Goal: Ask a question

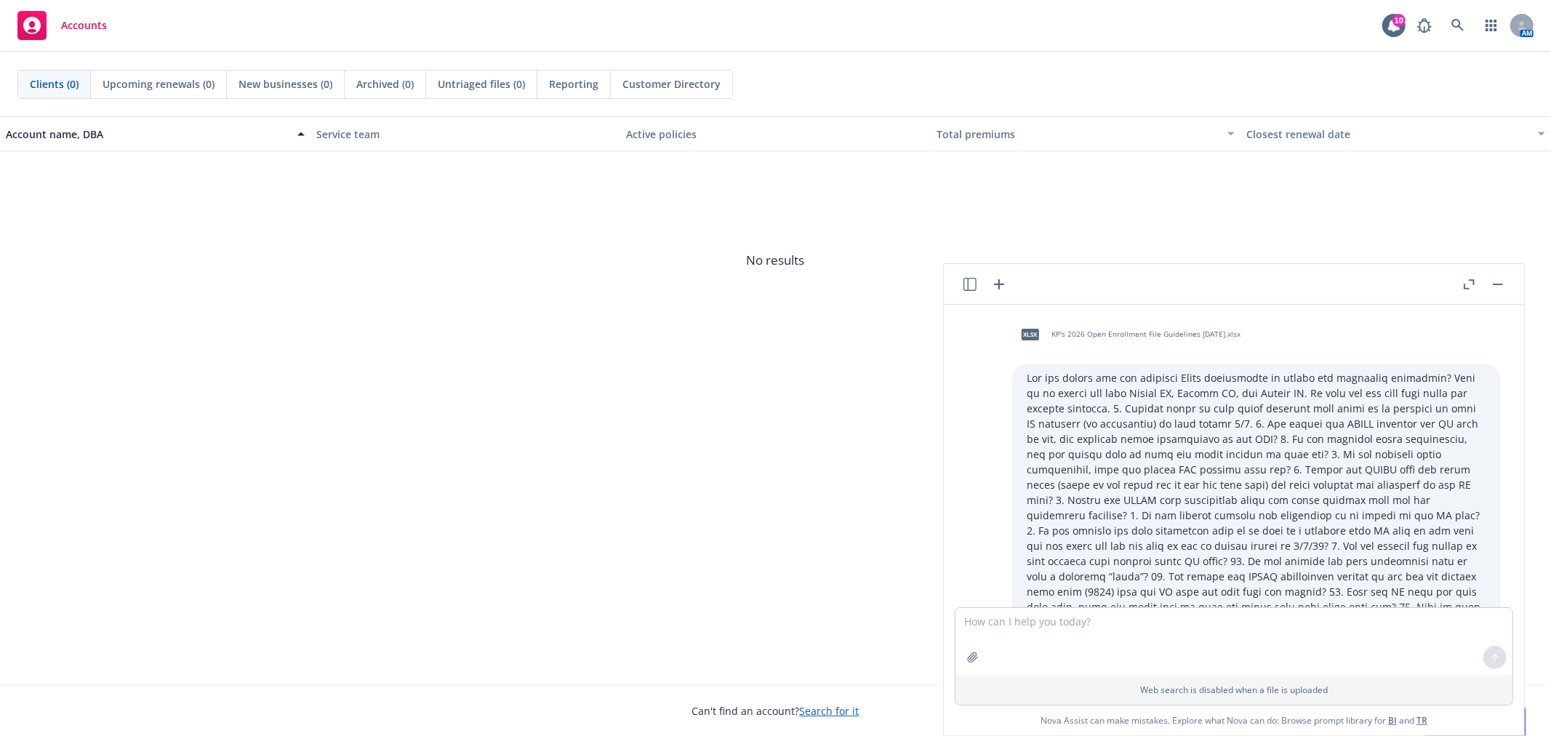
scroll to position [1607, 0]
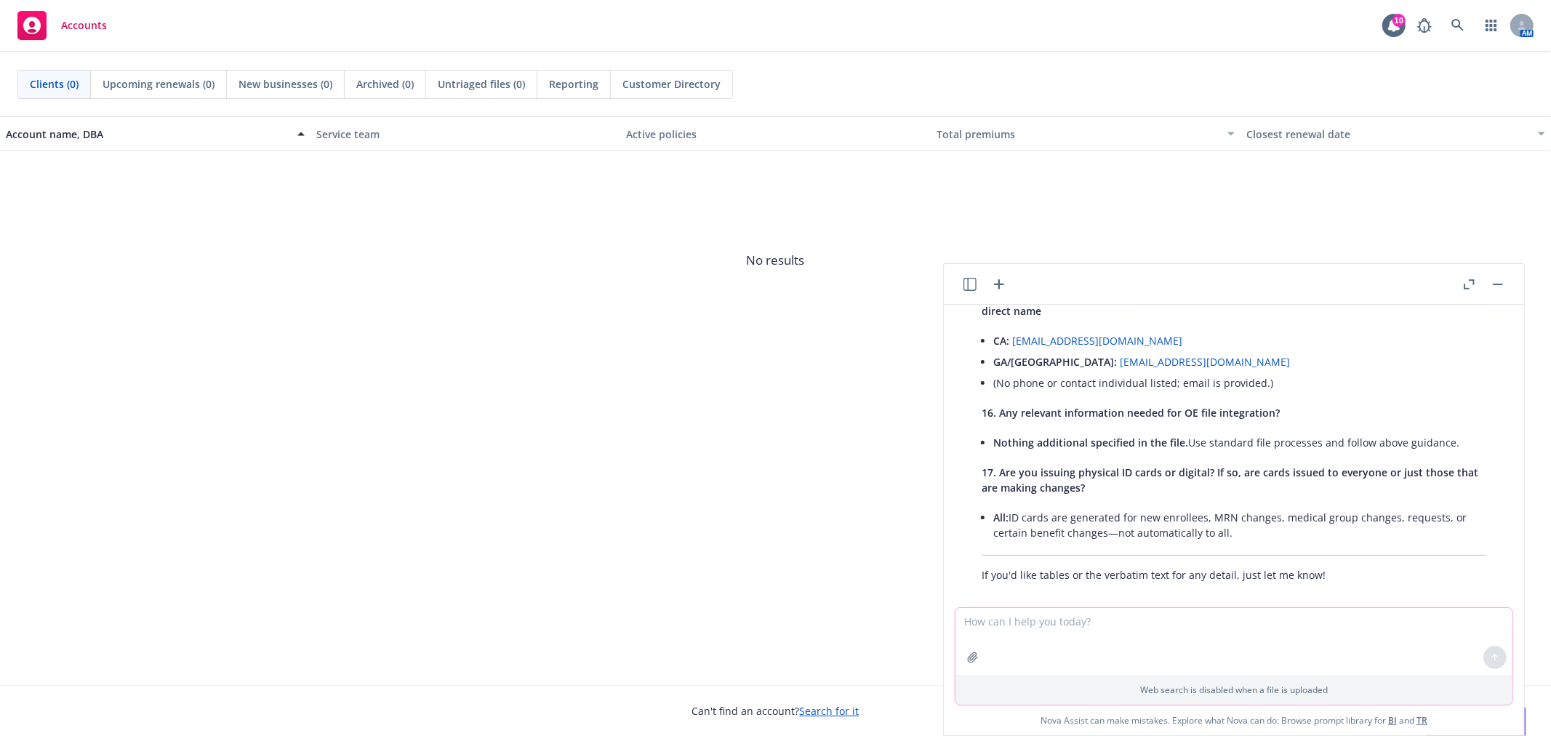
click at [1186, 634] on textarea at bounding box center [1233, 641] width 557 height 67
type textarea "Does the Youtube TV + NFL [DATE] ticket only get me games [DATE]?"
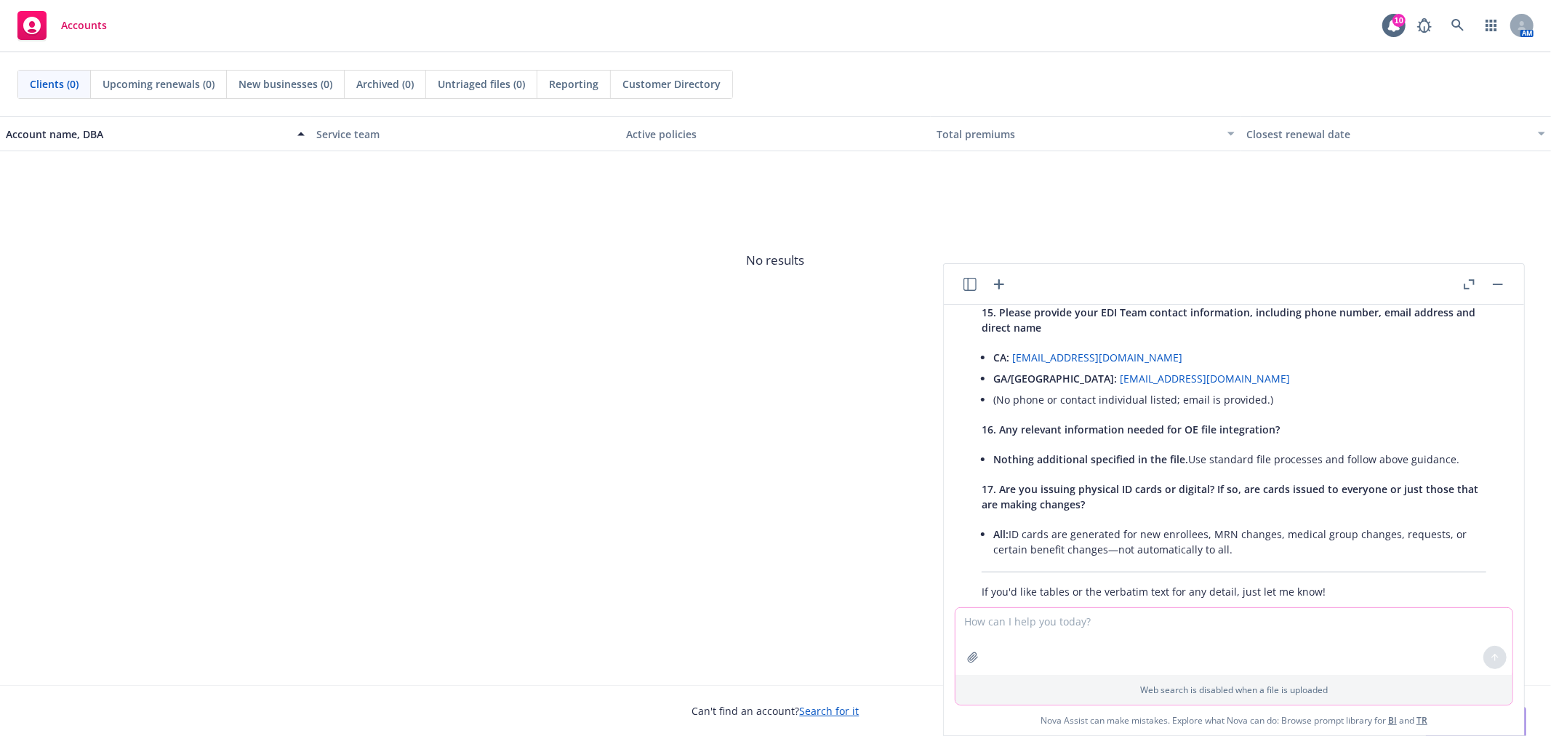
scroll to position [1494, 0]
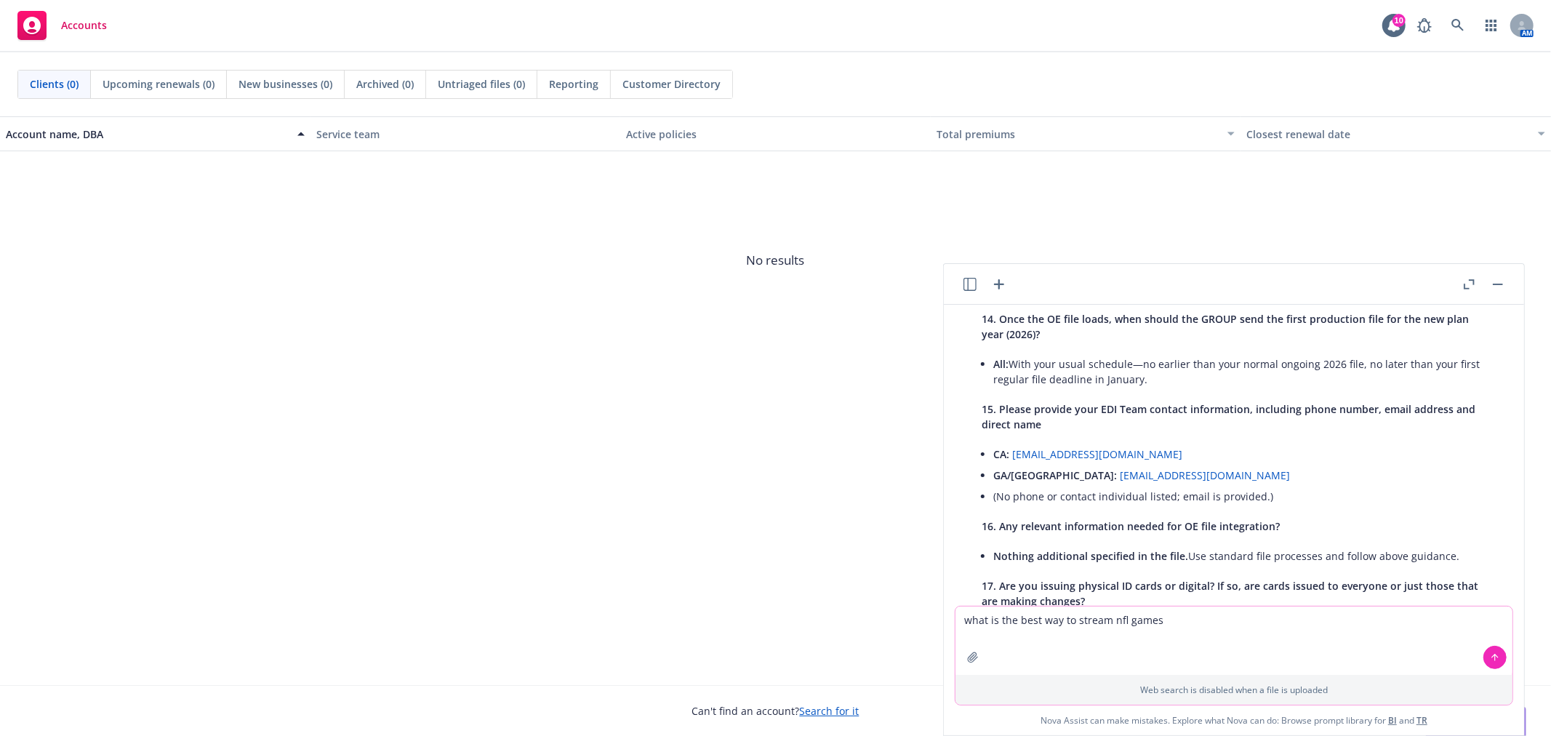
type textarea "what is the best way to stream nfl games?"
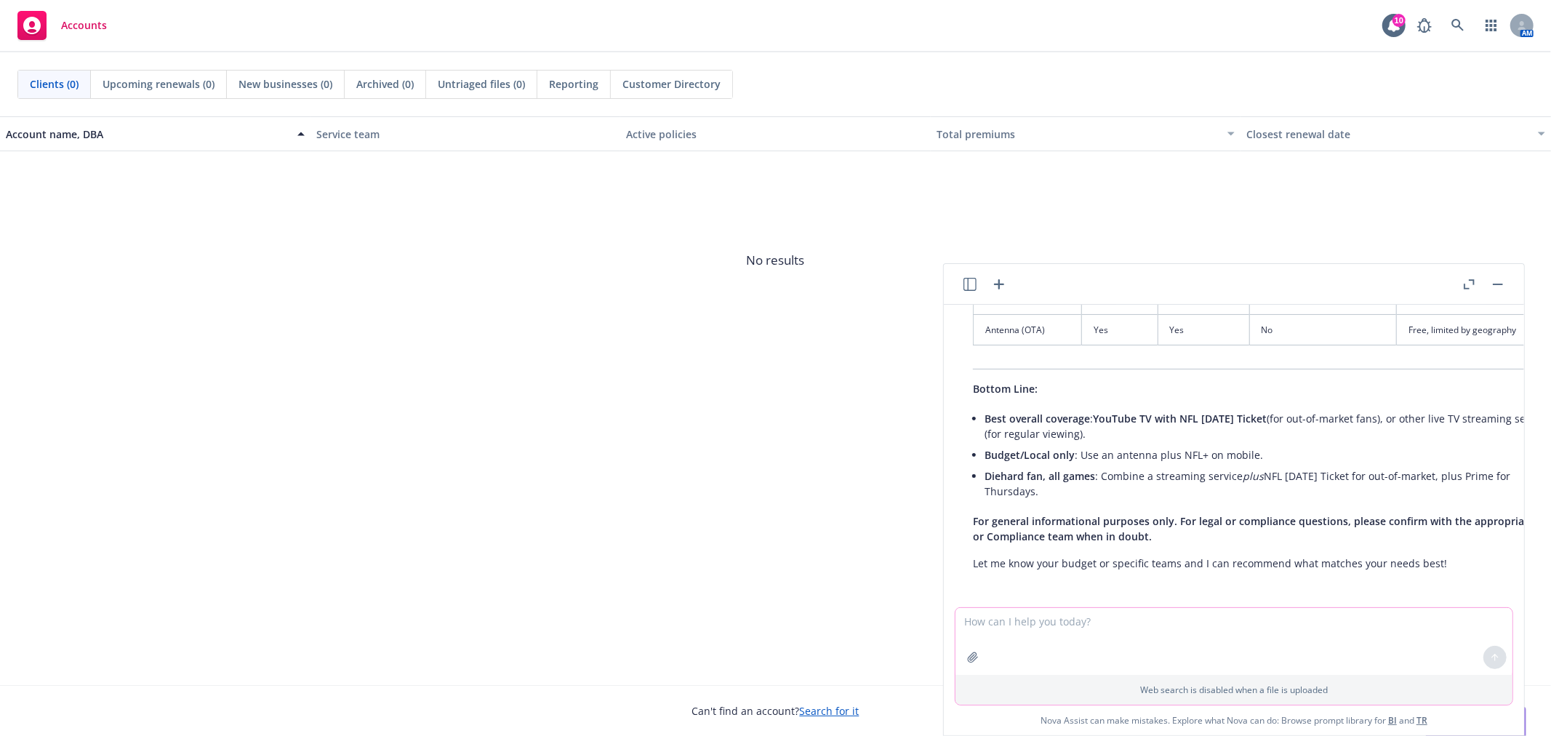
scroll to position [3428, 9]
